Goal: Task Accomplishment & Management: Use online tool/utility

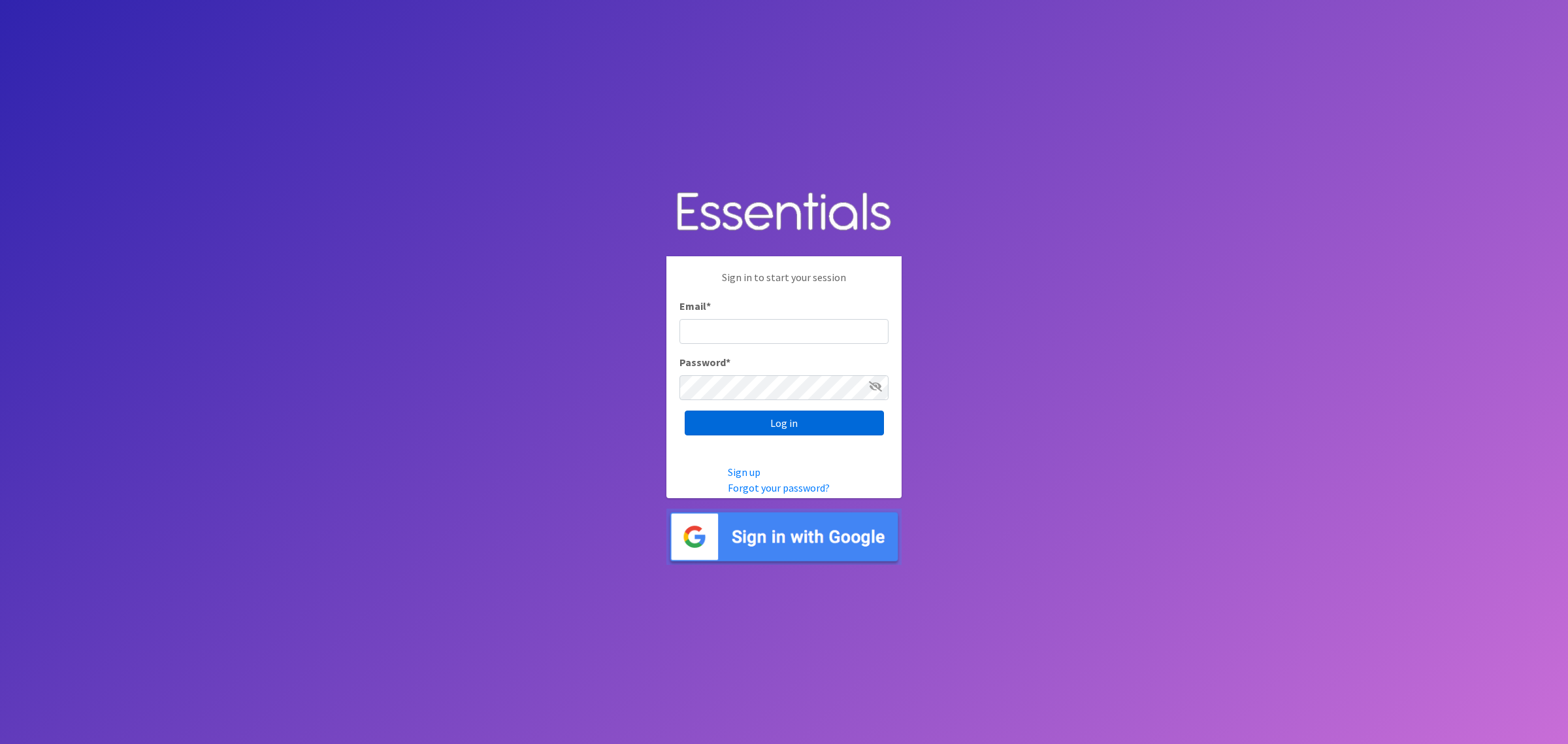
type input "shannon@HeartofOhiodiaperbank.org"
click at [811, 420] on input "Log in" at bounding box center [784, 423] width 199 height 25
click at [781, 429] on input "Log in" at bounding box center [784, 423] width 199 height 25
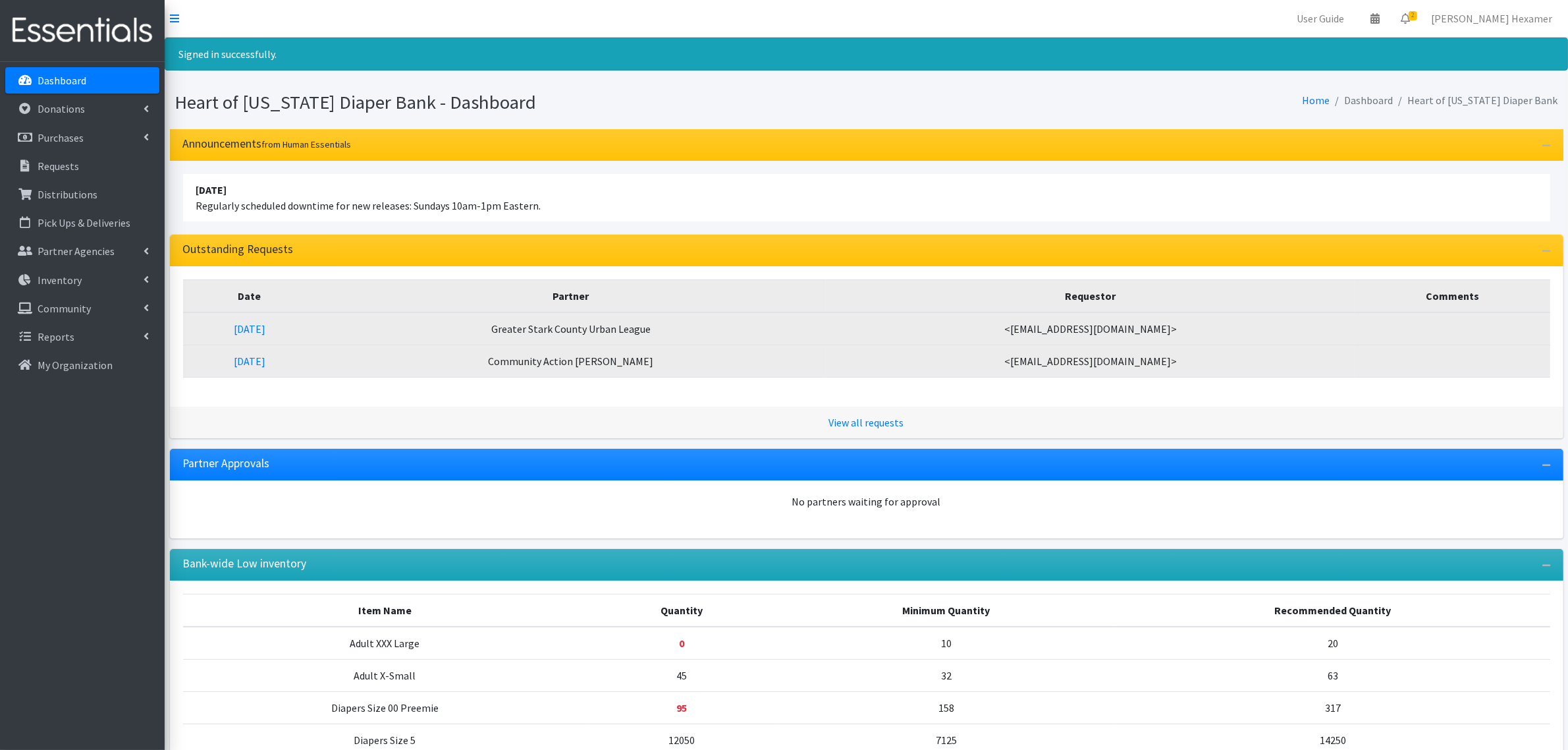
click at [526, 331] on td "Greater Stark County Urban League" at bounding box center [571, 329] width 509 height 33
click at [554, 330] on td "Greater Stark County Urban League" at bounding box center [571, 329] width 509 height 33
click at [265, 326] on link "09/05/2025" at bounding box center [249, 329] width 31 height 13
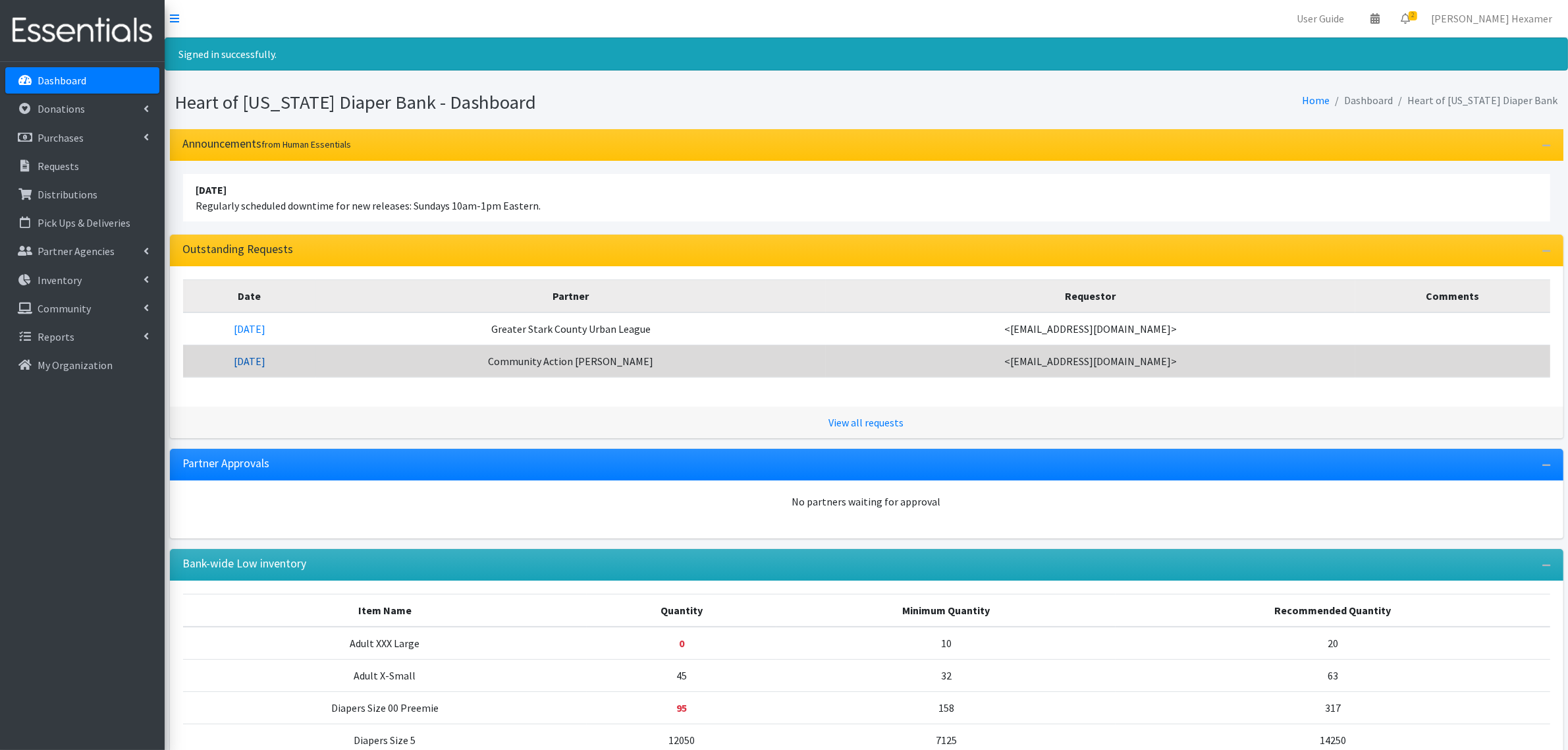
click at [265, 359] on link "09/04/2025" at bounding box center [249, 361] width 31 height 13
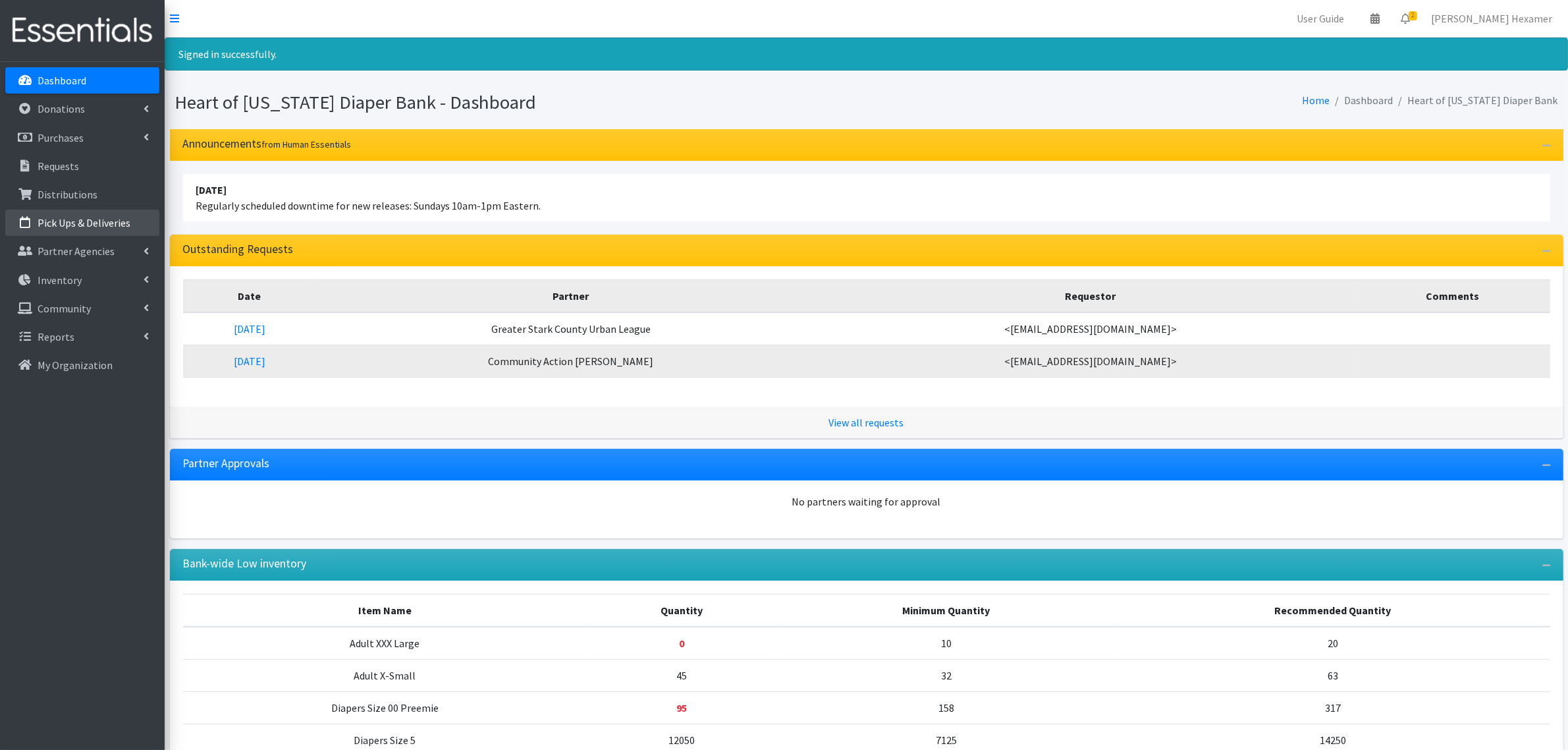
scroll to position [127, 0]
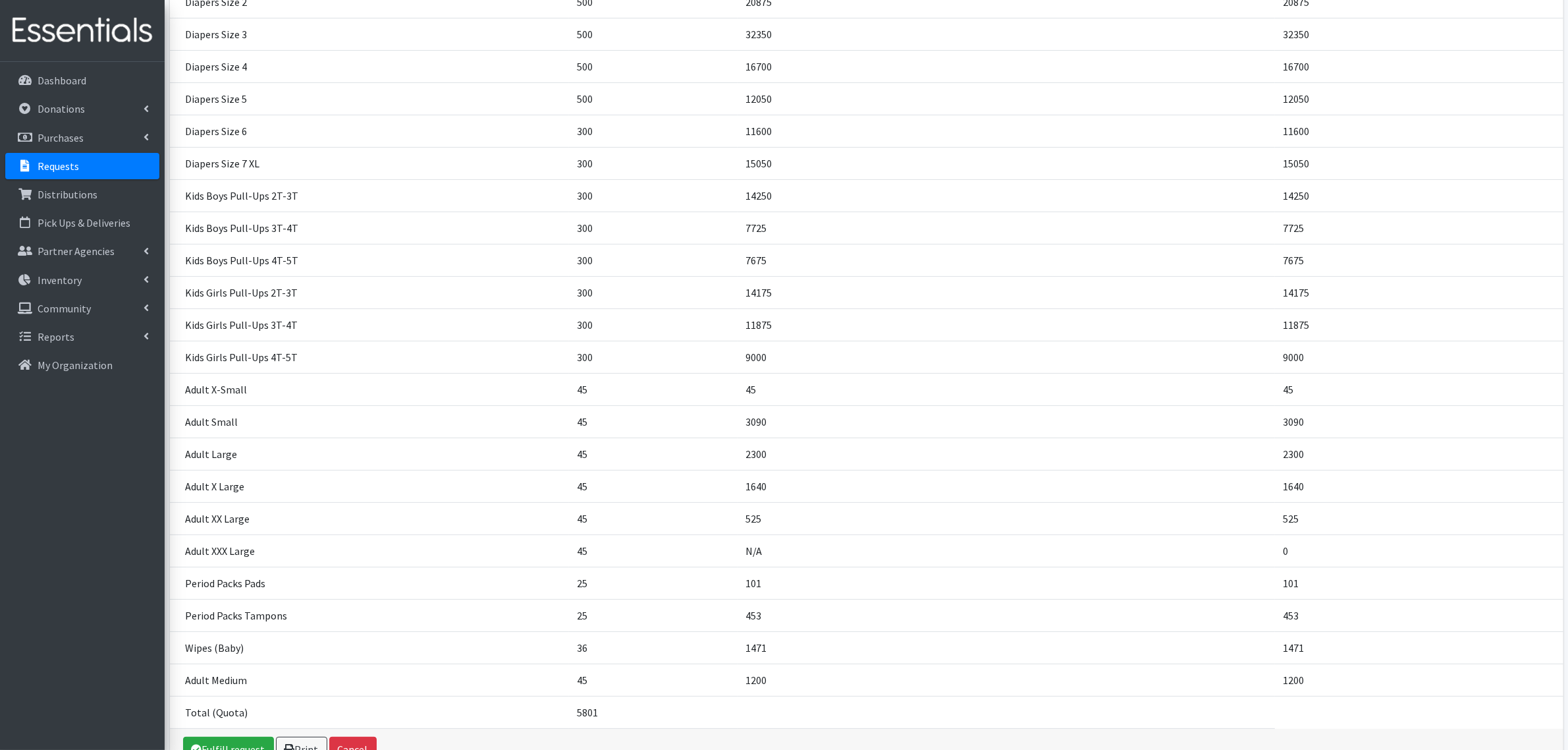
scroll to position [386, 0]
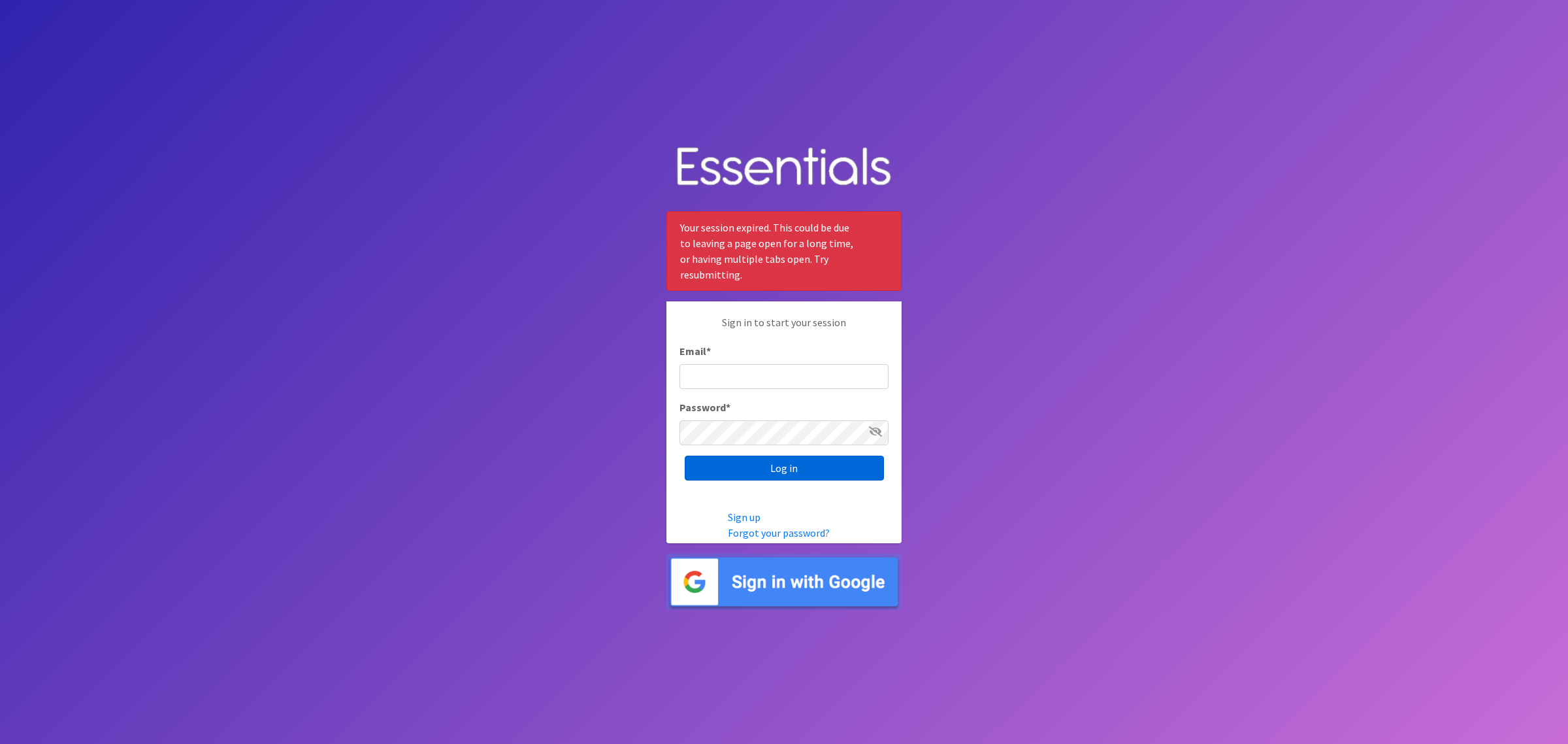
type input "shannon@HeartofOhiodiaperbank.org"
click at [800, 469] on input "Log in" at bounding box center [784, 468] width 199 height 25
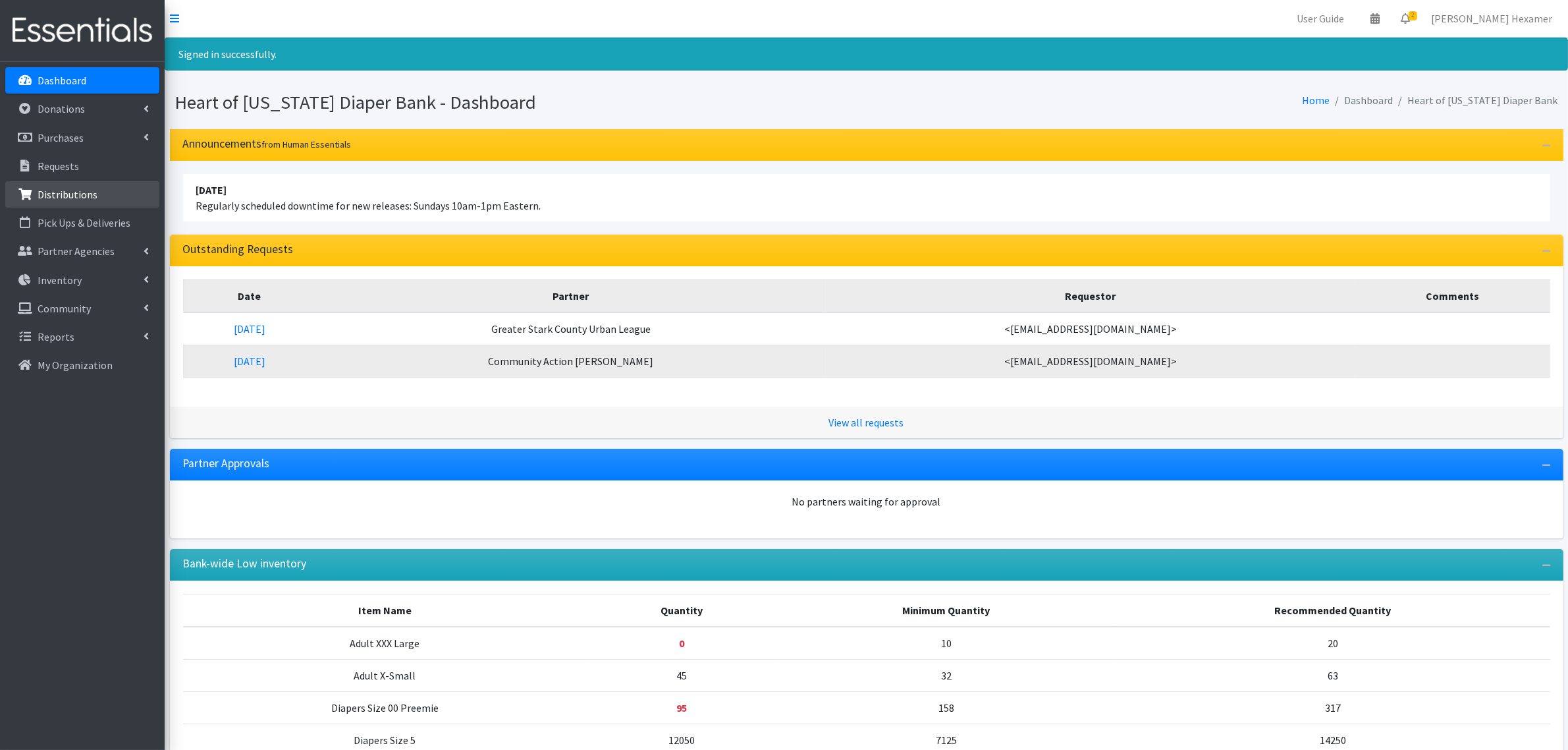
click at [48, 198] on p "Distributions" at bounding box center [67, 194] width 60 height 13
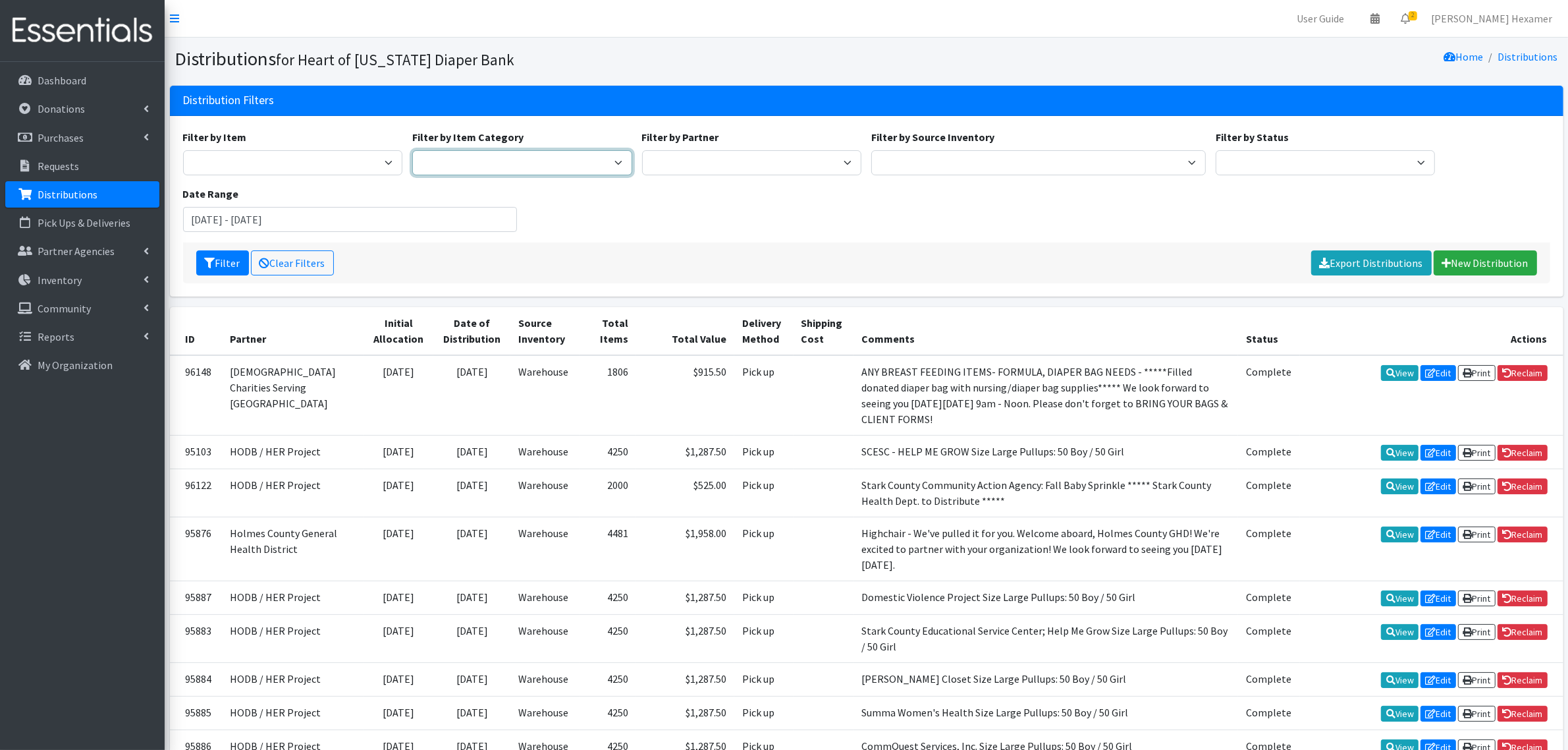
click at [431, 161] on select "Period Supplies Adult Incontinence Diapers Wipes Pull- Ups" at bounding box center [522, 163] width 220 height 25
select select "71"
click at [412, 150] on select "Period Supplies Adult Incontinence Diapers Wipes Pull- Ups" at bounding box center [522, 163] width 220 height 25
drag, startPoint x: 209, startPoint y: 217, endPoint x: 178, endPoint y: 215, distance: 31.1
click at [178, 215] on div "Date Range July 6, 2025 - October 6, 2025" at bounding box center [349, 209] width 344 height 46
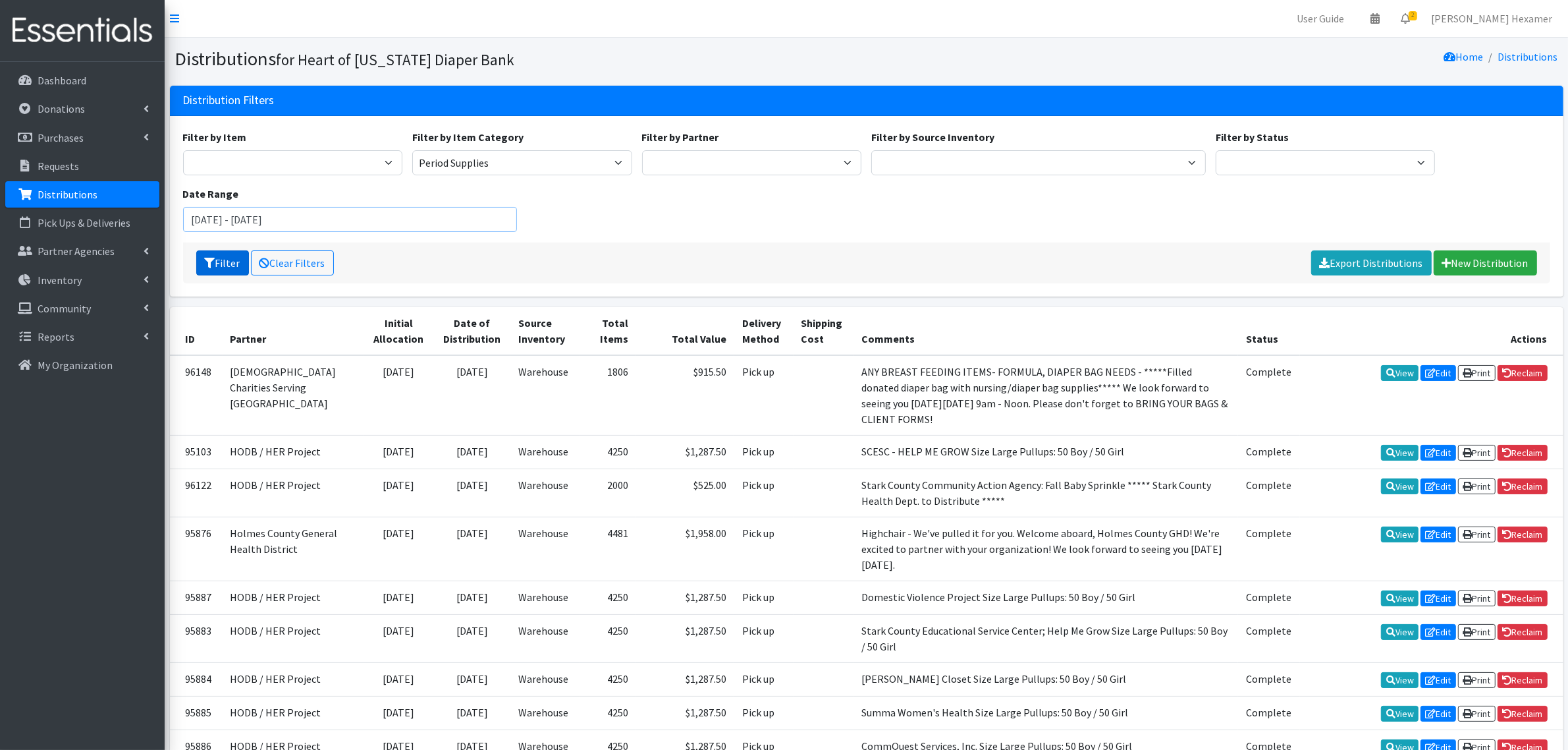
type input "January 1, 2025 - October 6, 2025"
click at [240, 258] on button "Filter" at bounding box center [223, 263] width 53 height 25
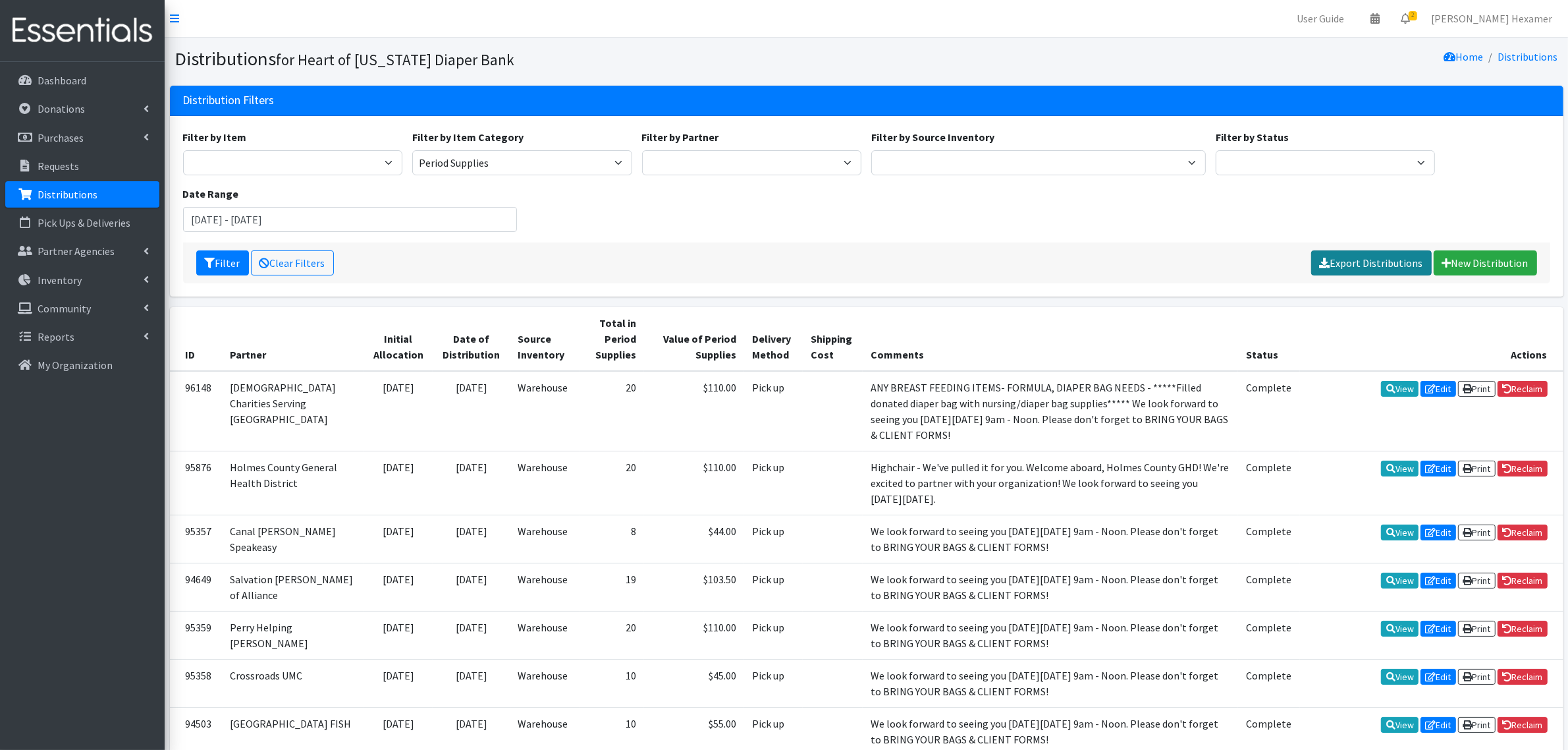
click at [1389, 261] on link "Export Distributions" at bounding box center [1371, 263] width 121 height 25
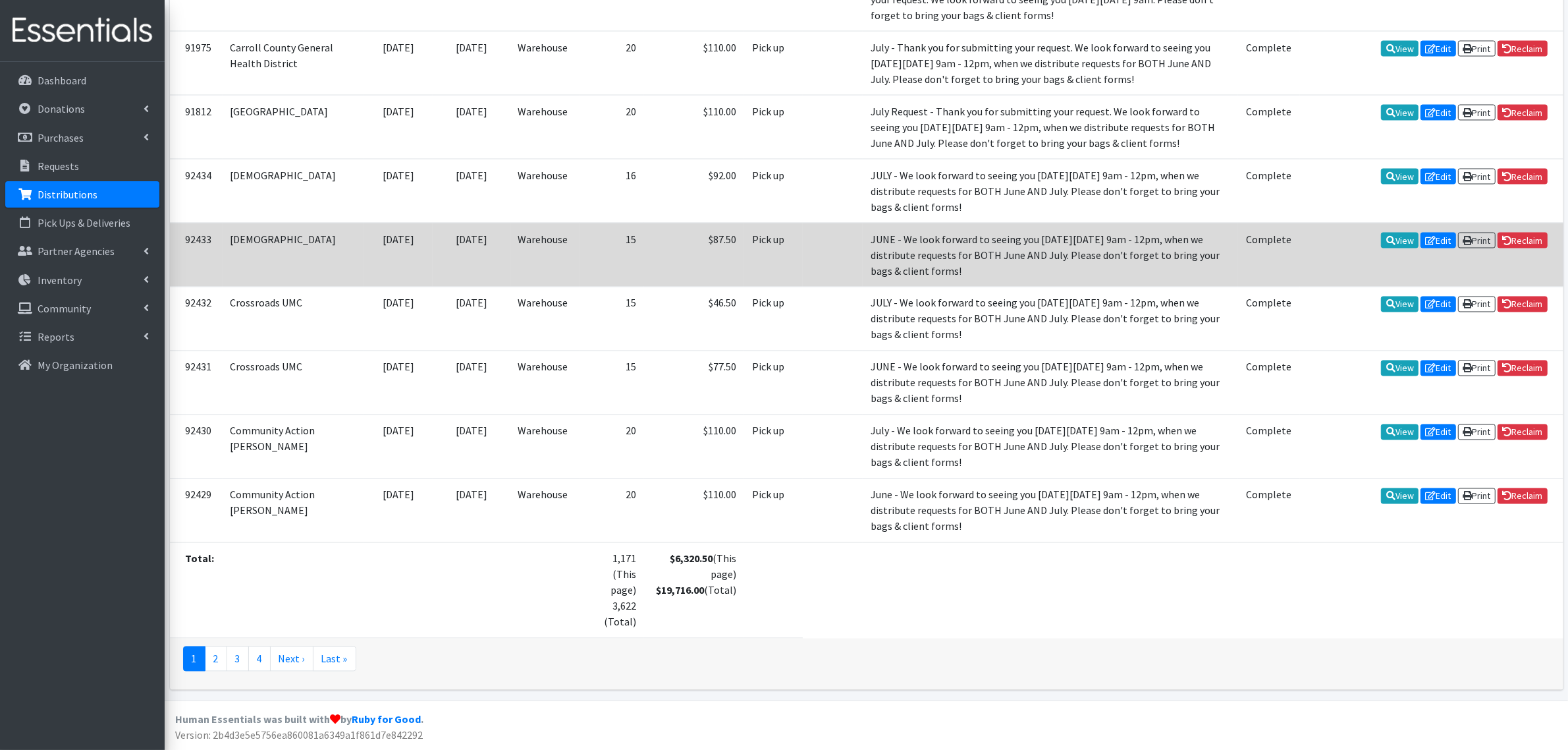
scroll to position [2903, 0]
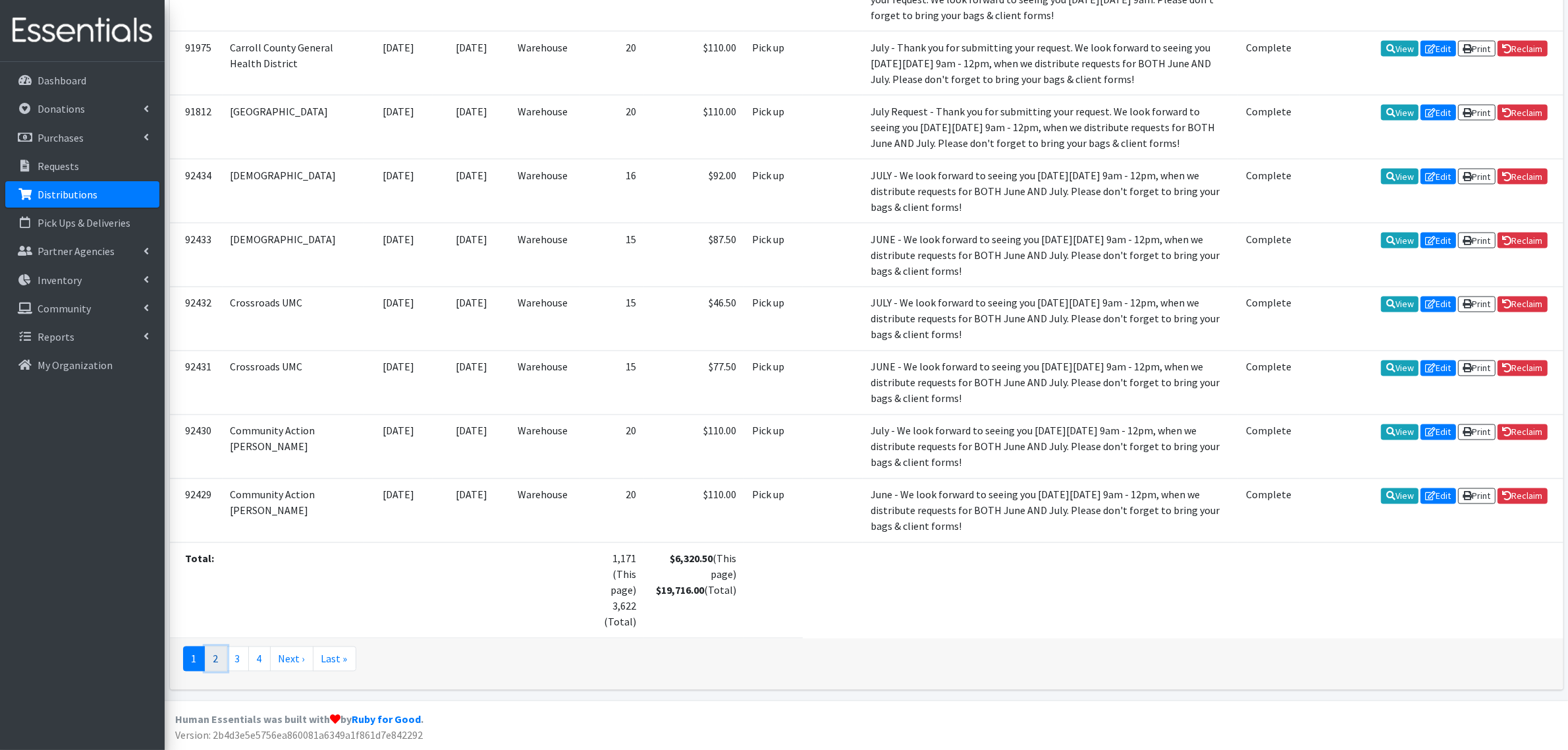
click at [221, 661] on link "2" at bounding box center [216, 659] width 22 height 25
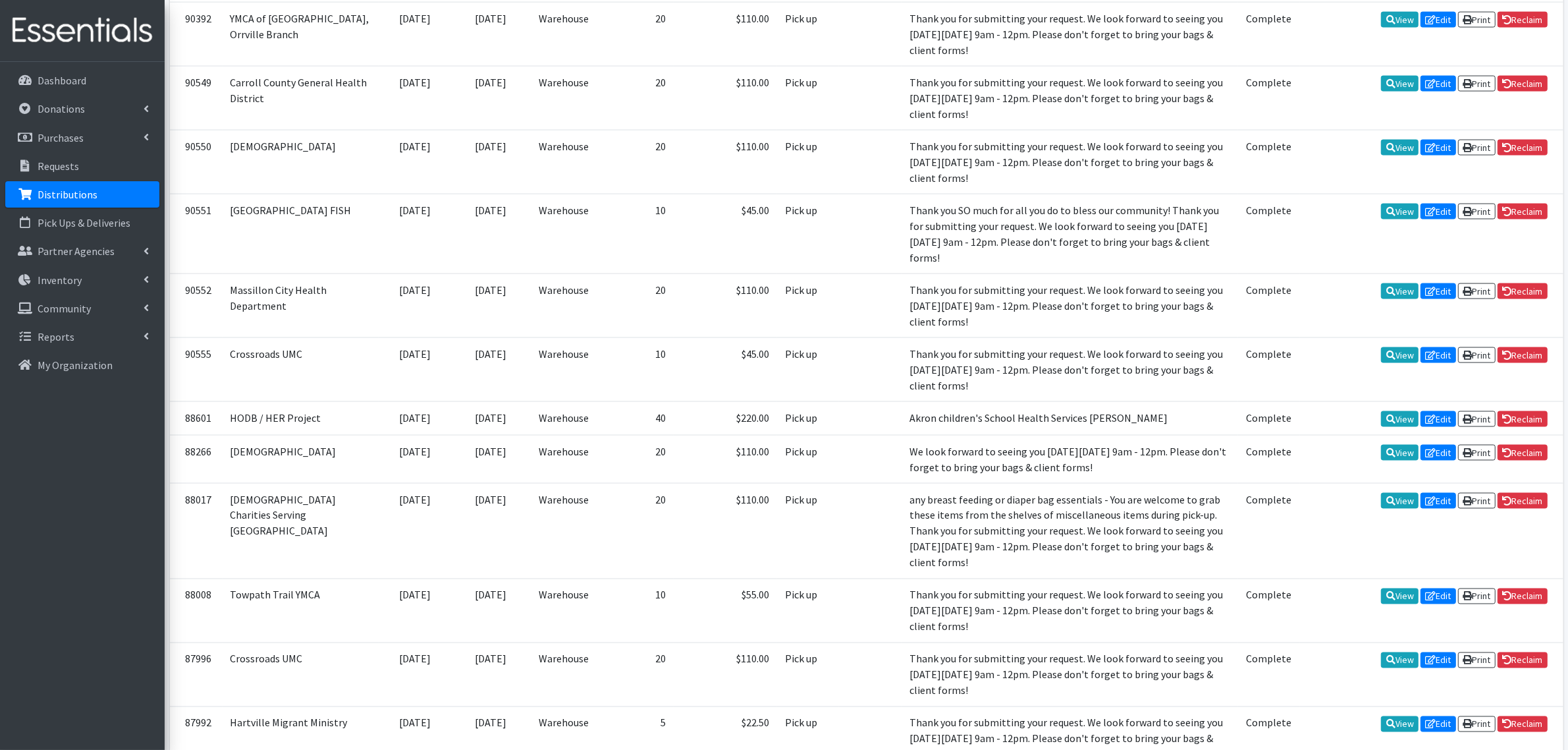
scroll to position [2871, 0]
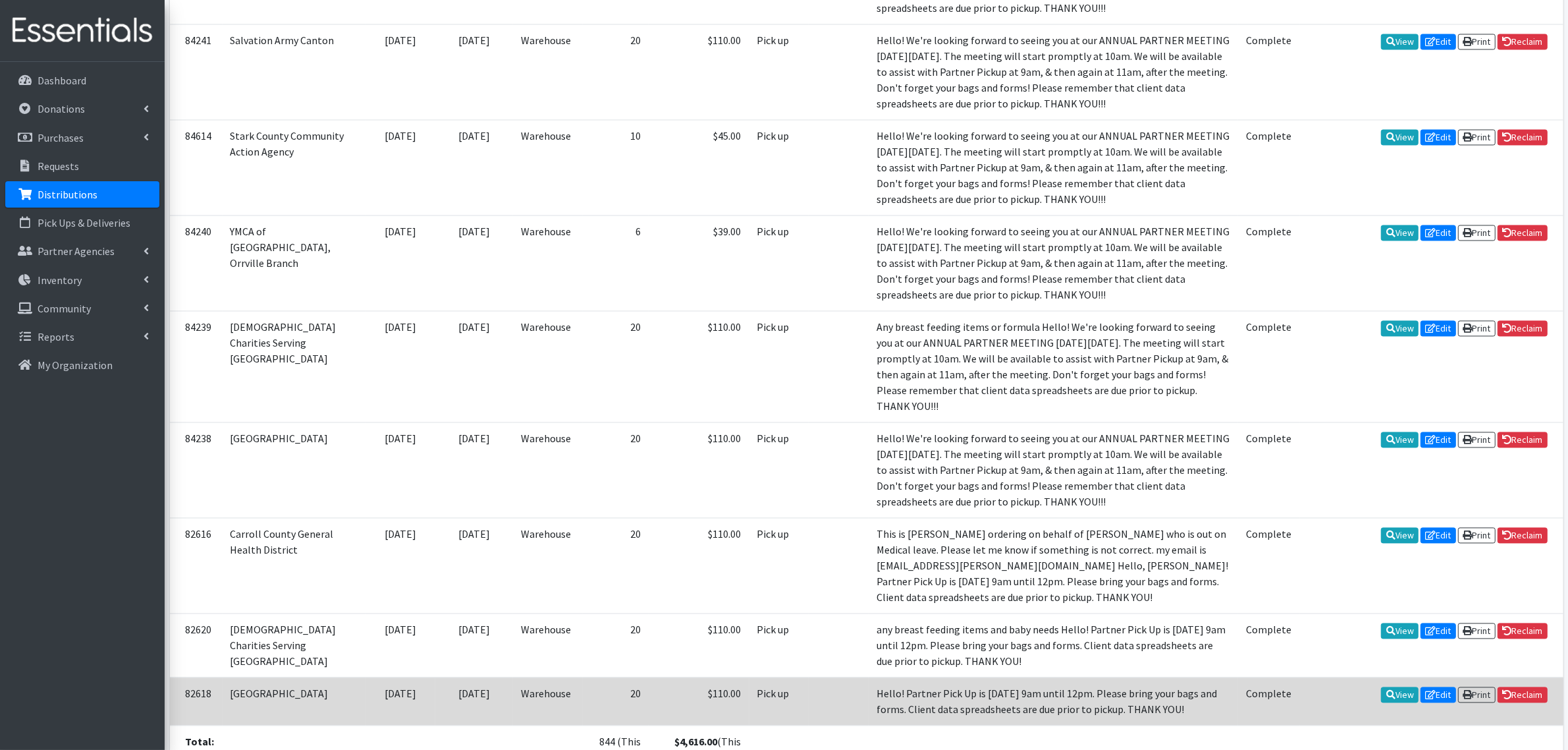
scroll to position [3188, 0]
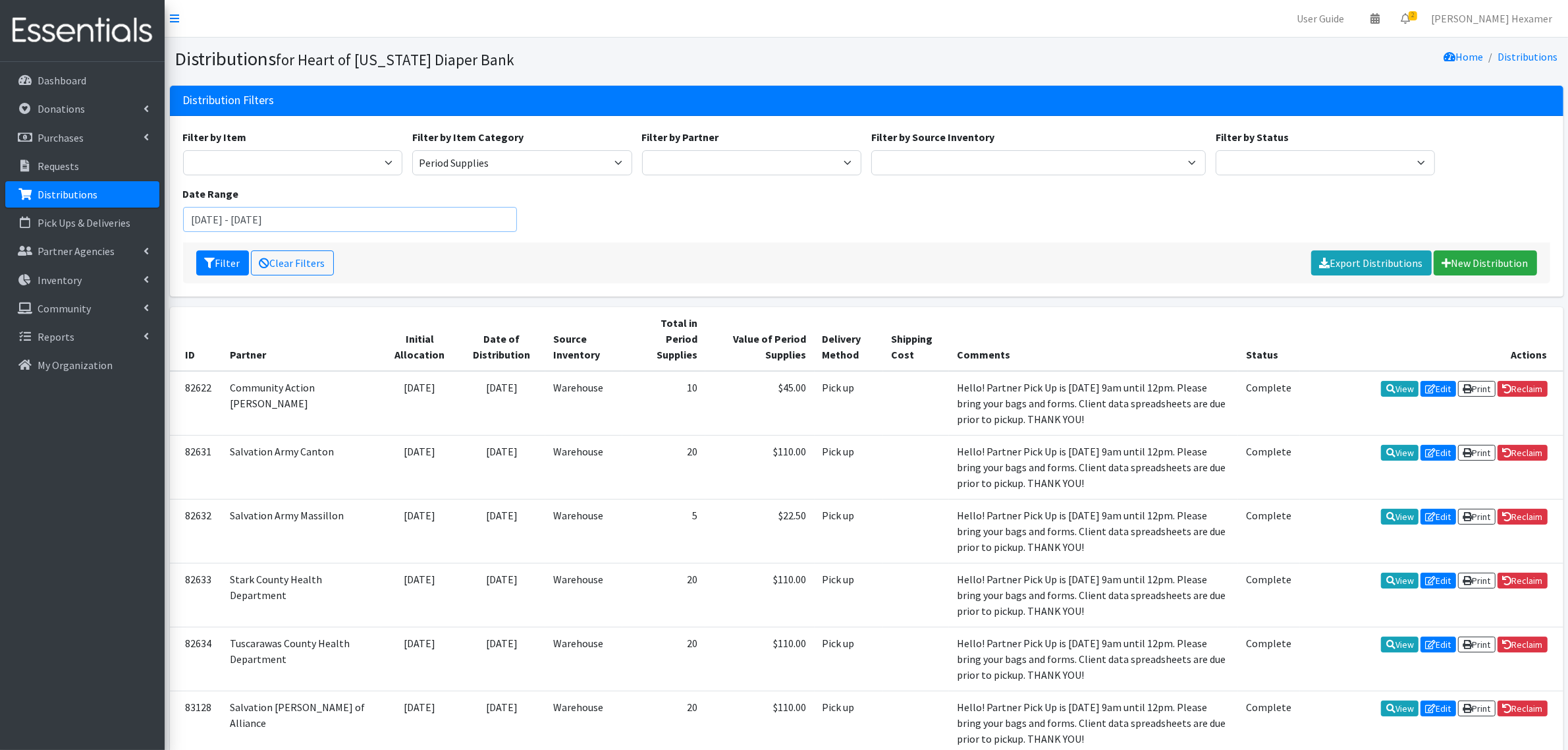
drag, startPoint x: 230, startPoint y: 223, endPoint x: 172, endPoint y: 230, distance: 58.4
click at [172, 230] on div "Filter by Item Adult Large Adult Medium Adult Small Adult X Large Adult X-Small…" at bounding box center [867, 206] width 1394 height 181
click at [258, 222] on input "January 1, 2025 - October 6, 2025" at bounding box center [350, 219] width 334 height 25
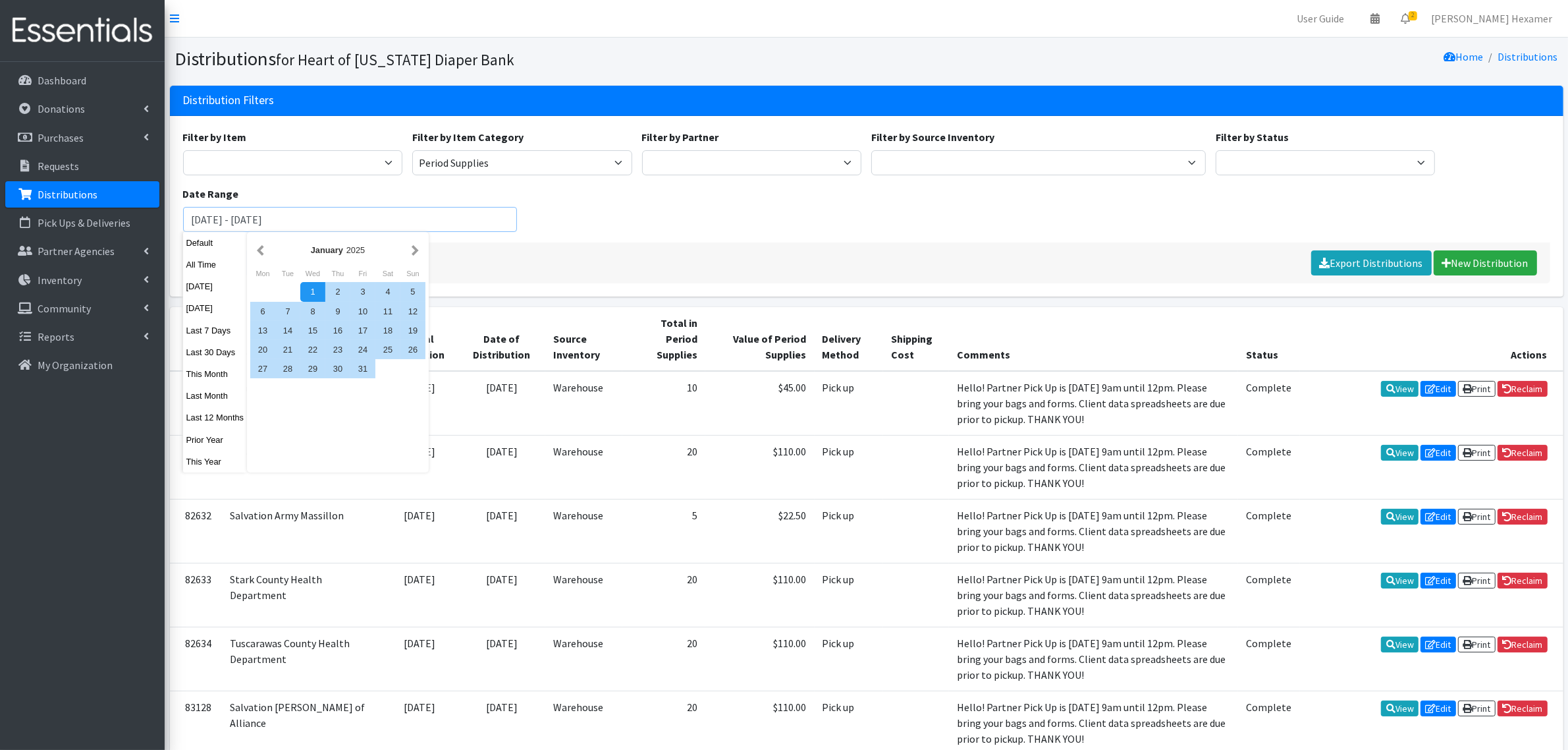
drag, startPoint x: 379, startPoint y: 221, endPoint x: 272, endPoint y: 221, distance: 107.0
click at [272, 221] on input "January 1, 2024 - October 6, 2025" at bounding box center [350, 219] width 334 height 25
type input "[DATE] - [DATE]"
click at [775, 216] on div "Filter by Item Adult Large Adult Medium Adult Small Adult X Large Adult X-Small…" at bounding box center [866, 185] width 1377 height 113
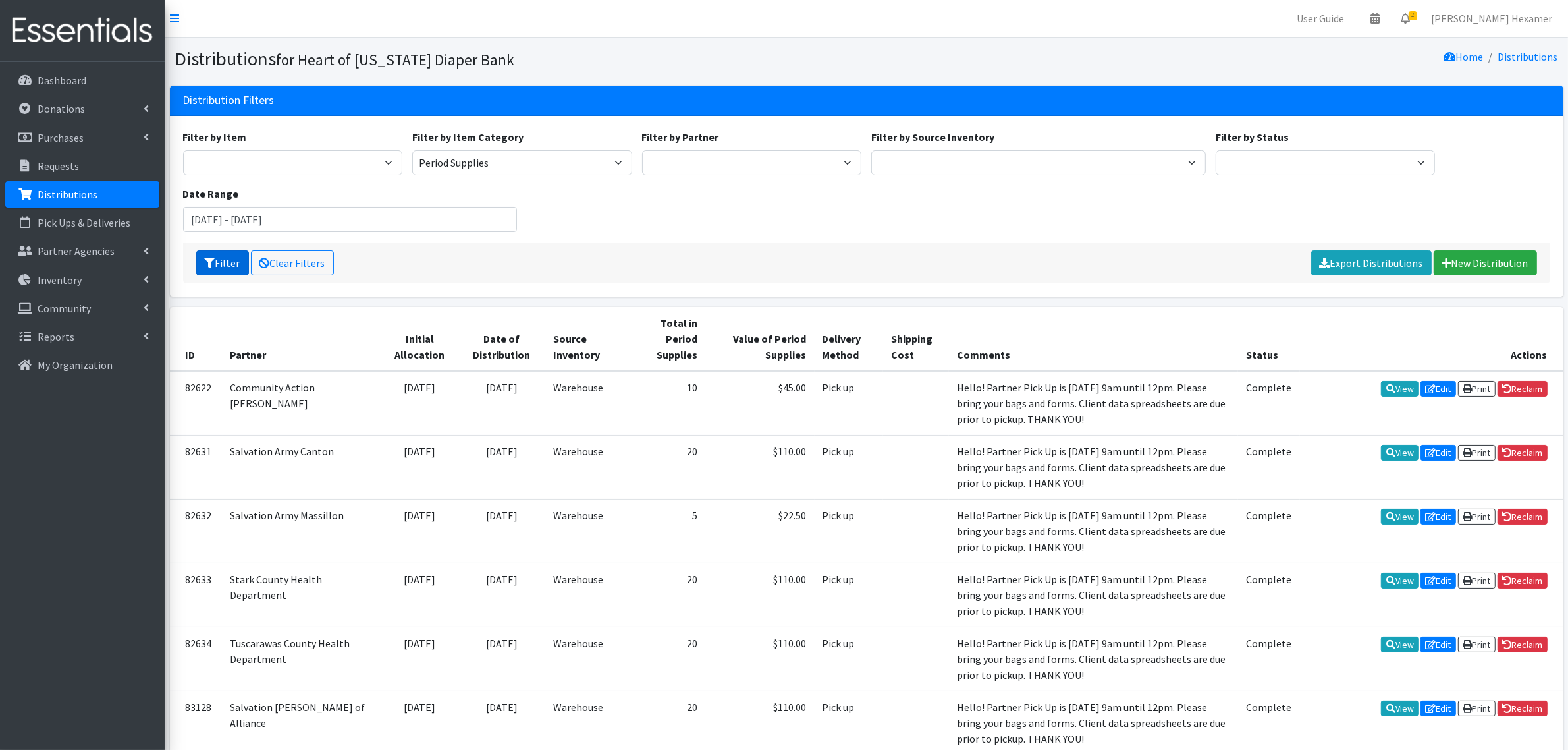
click at [229, 258] on button "Filter" at bounding box center [223, 263] width 53 height 25
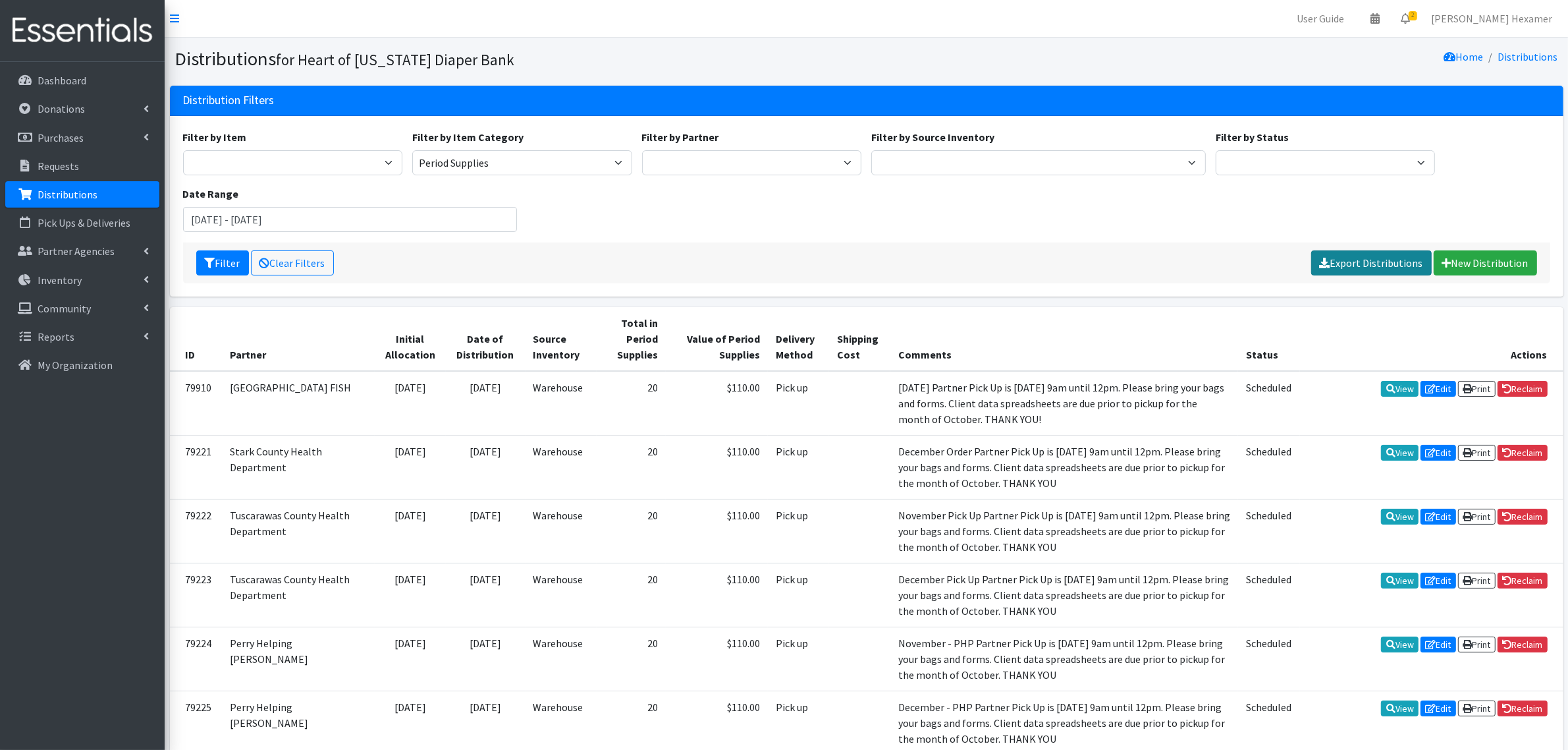
click at [1385, 254] on link "Export Distributions" at bounding box center [1371, 263] width 121 height 25
